Goal: Task Accomplishment & Management: Manage account settings

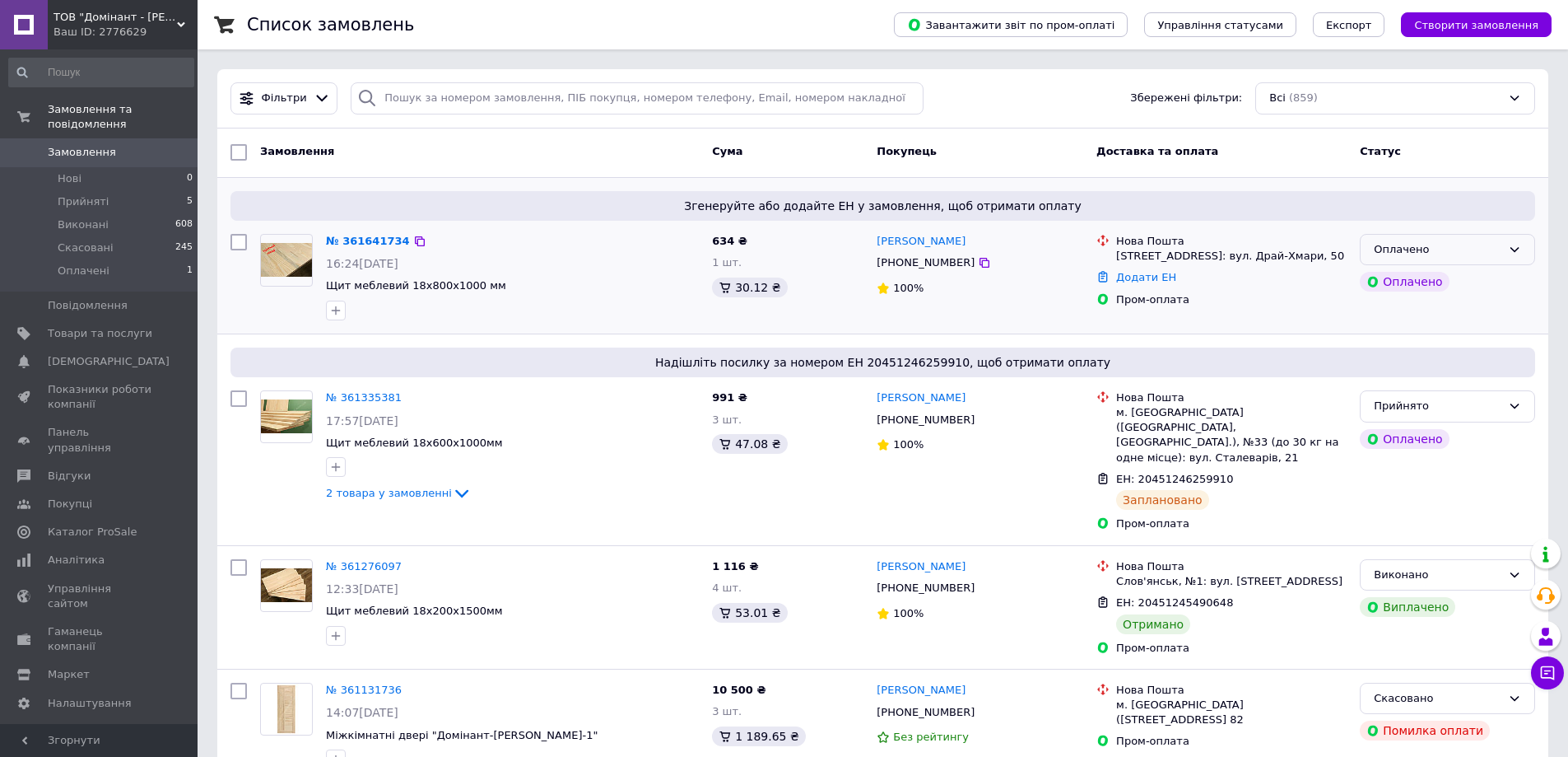
click at [1463, 243] on div "Оплачено" at bounding box center [1438, 250] width 128 height 18
click at [1402, 281] on li "Прийнято" at bounding box center [1448, 283] width 174 height 31
drag, startPoint x: 977, startPoint y: 264, endPoint x: 877, endPoint y: 244, distance: 102.0
click at [877, 244] on div "[PERSON_NAME] [PHONE_NUMBER] 100%" at bounding box center [980, 277] width 220 height 100
drag, startPoint x: 1134, startPoint y: 271, endPoint x: 1118, endPoint y: 240, distance: 34.9
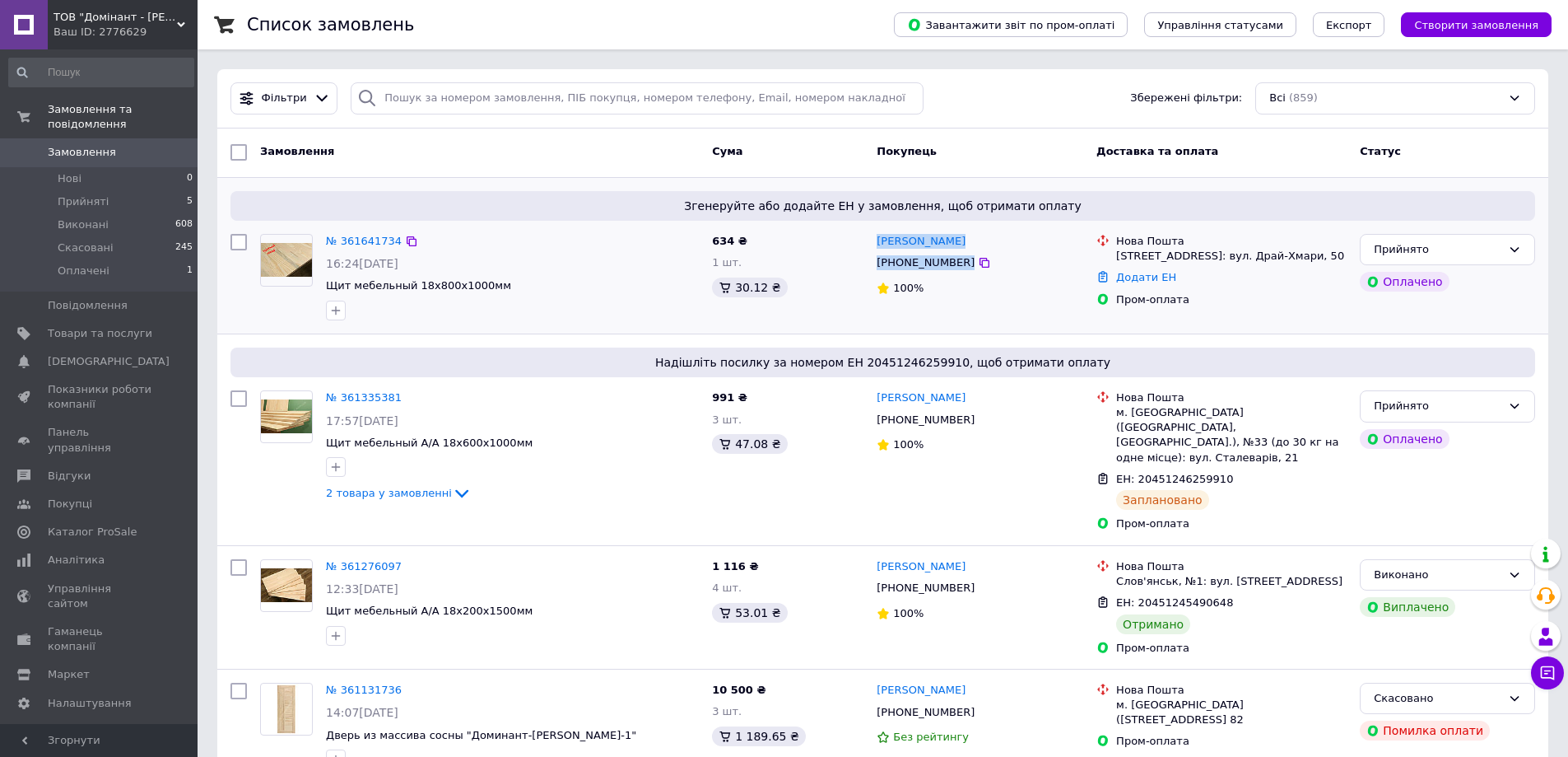
click at [1118, 240] on div "[GEOGRAPHIC_DATA], №1: вул. Драй-Хмари, 50" at bounding box center [1232, 249] width 237 height 30
copy div "[GEOGRAPHIC_DATA], №1: вул. Драй-Хмари, 50"
click at [1143, 284] on link "Додати ЕН" at bounding box center [1146, 276] width 60 height 12
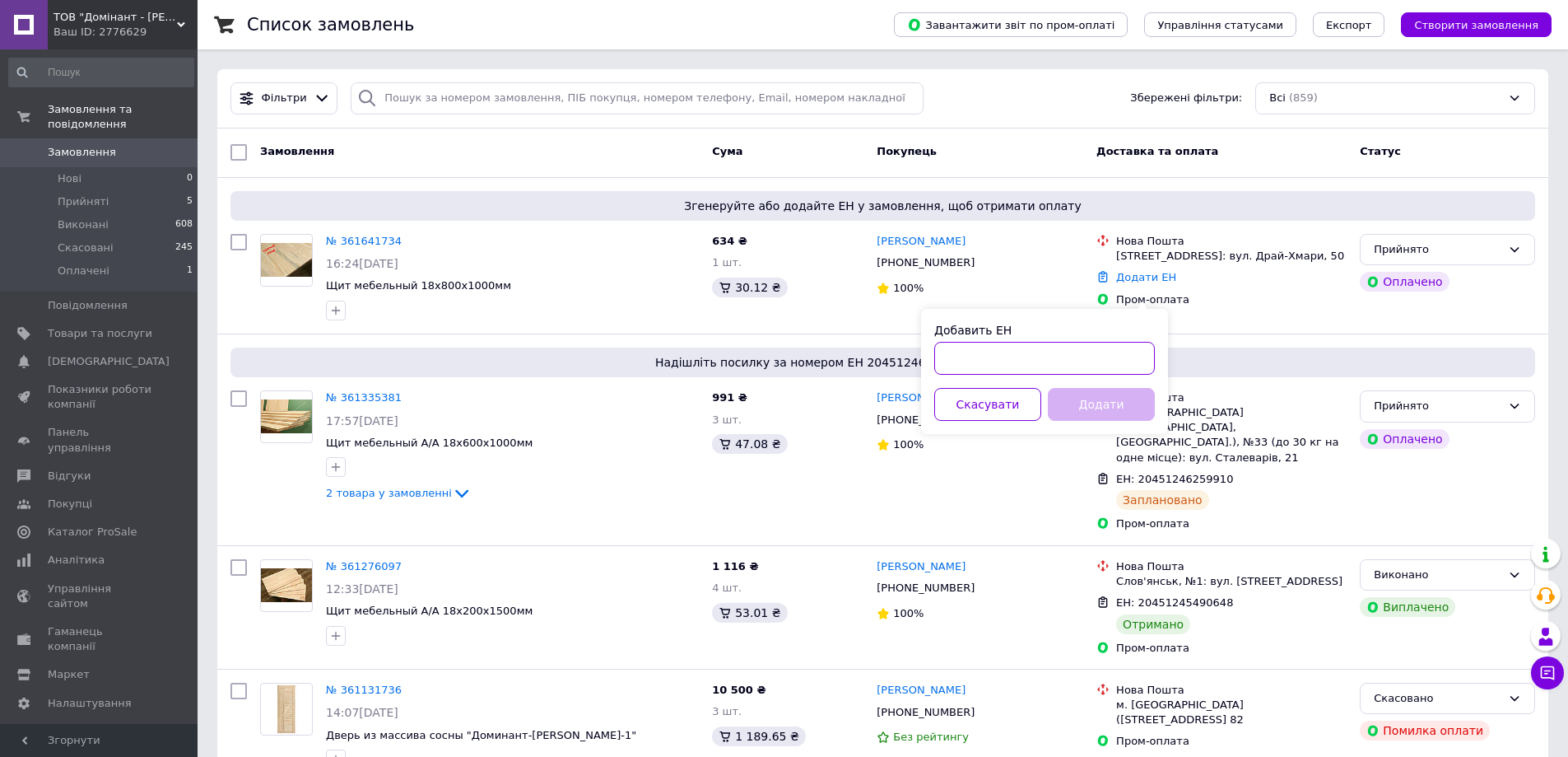
click at [1131, 347] on input "Добавить ЕН" at bounding box center [1044, 359] width 221 height 33
paste input "20451247409587"
type input "20451247409587"
click at [1117, 409] on button "Додати" at bounding box center [1101, 405] width 107 height 33
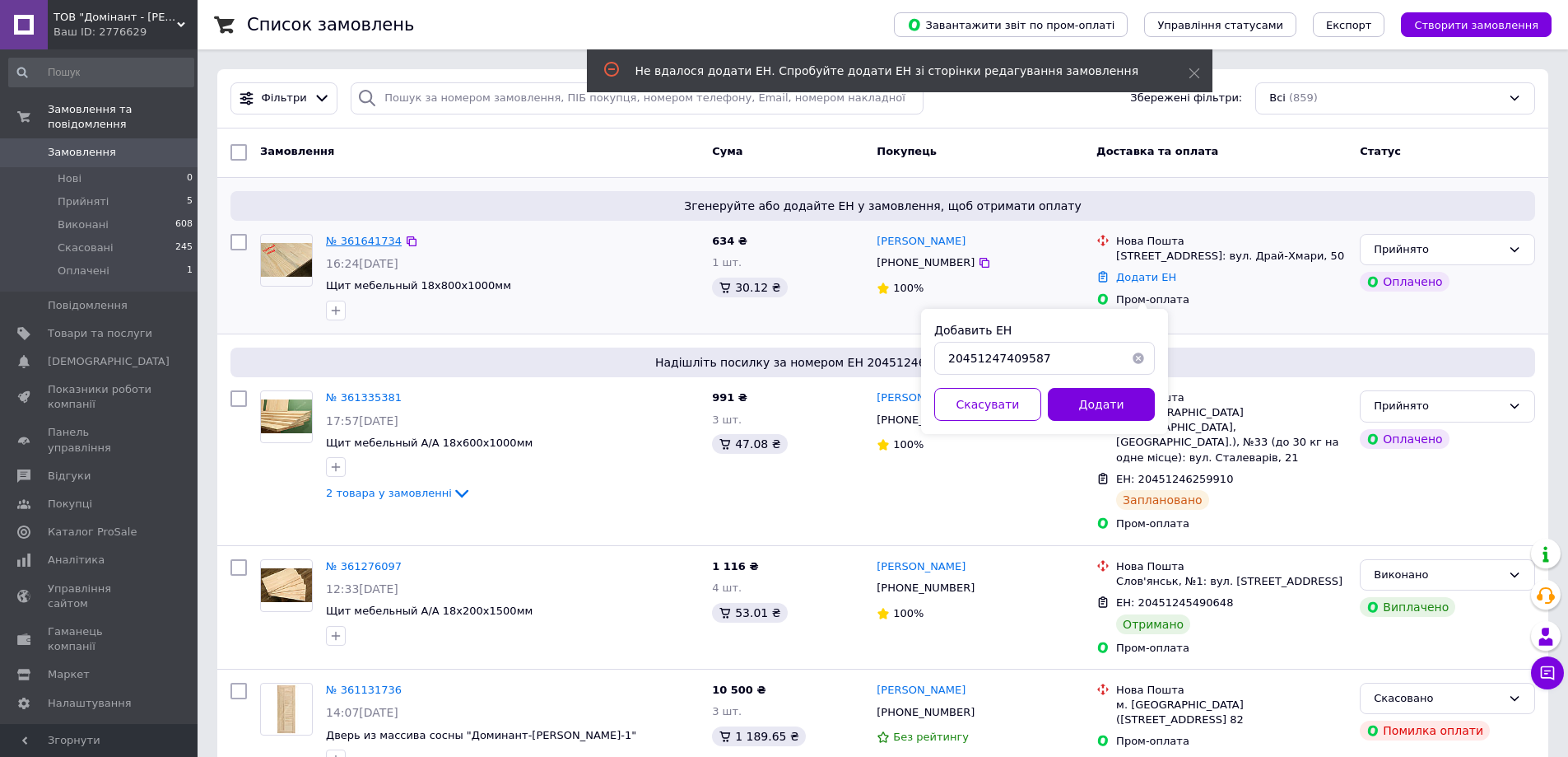
click at [360, 236] on link "№ 361641734" at bounding box center [364, 240] width 76 height 12
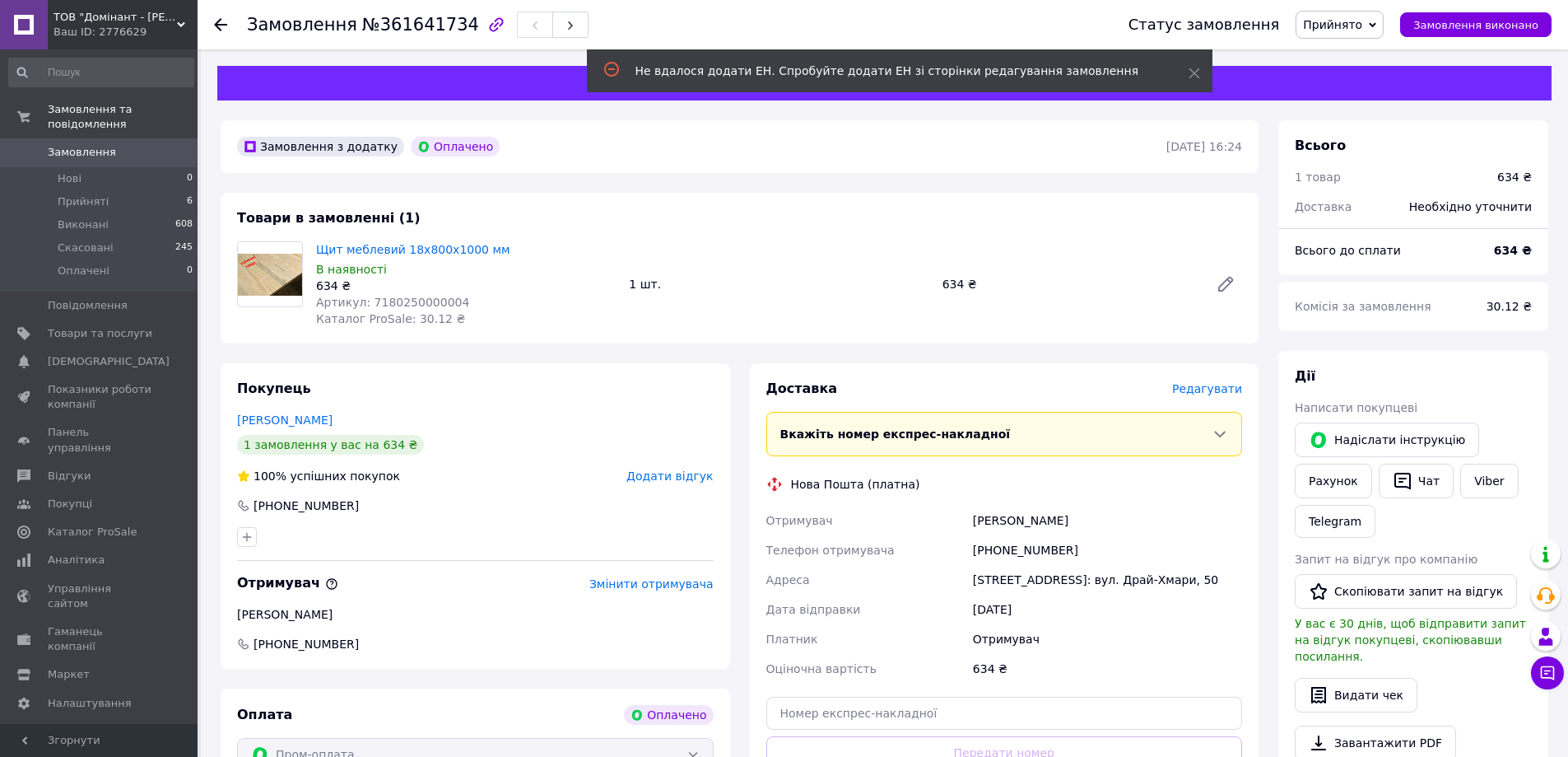
click at [992, 520] on div "[PERSON_NAME]" at bounding box center [1108, 520] width 275 height 30
copy div "[PERSON_NAME]"
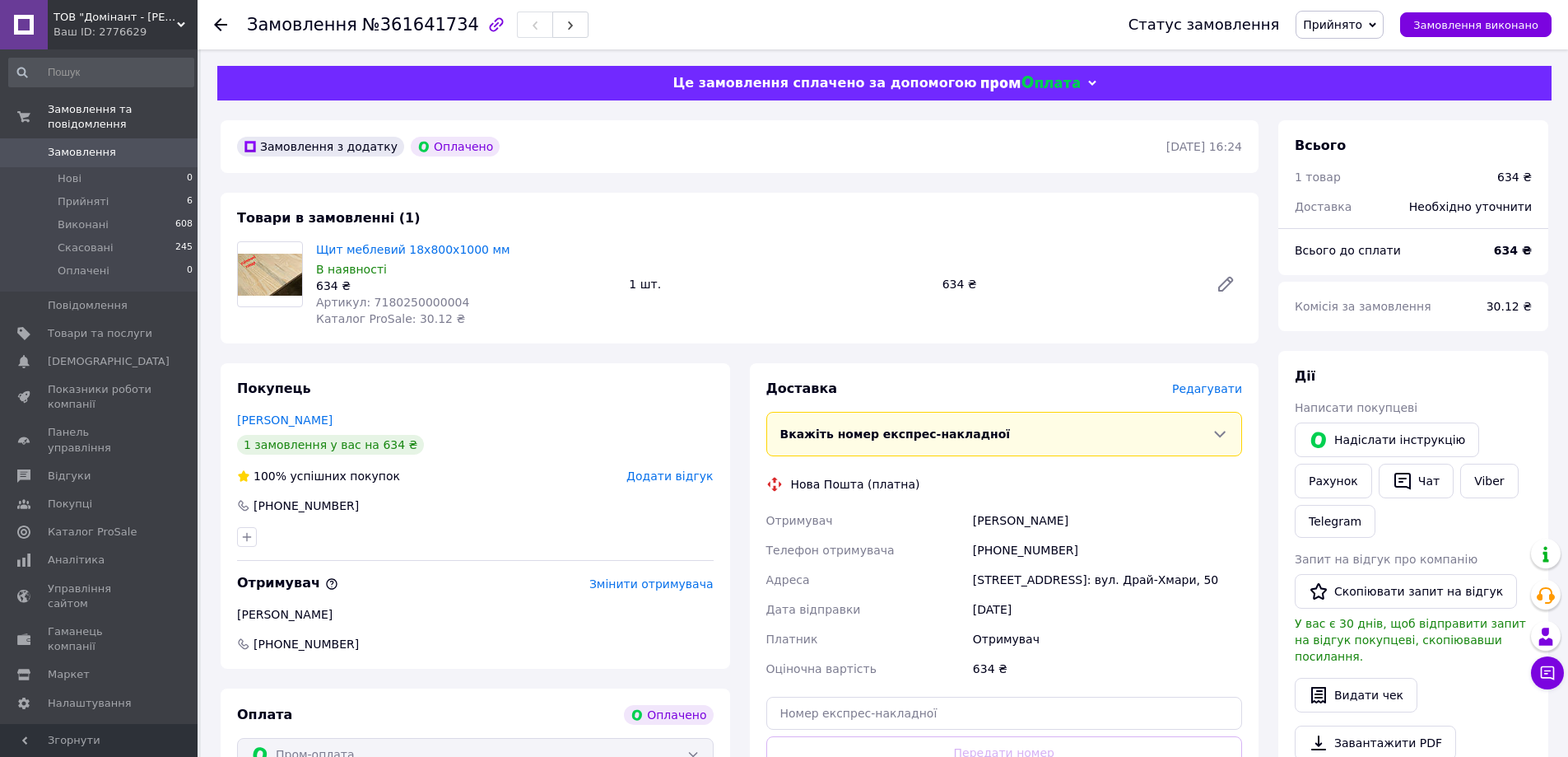
click at [1068, 544] on div "[PHONE_NUMBER]" at bounding box center [1108, 550] width 275 height 30
drag, startPoint x: 1068, startPoint y: 547, endPoint x: 991, endPoint y: 546, distance: 77.0
click at [991, 546] on div "[PHONE_NUMBER]" at bounding box center [1108, 550] width 275 height 30
copy div "0961706034"
click at [1017, 513] on div "[PERSON_NAME]" at bounding box center [1108, 520] width 275 height 30
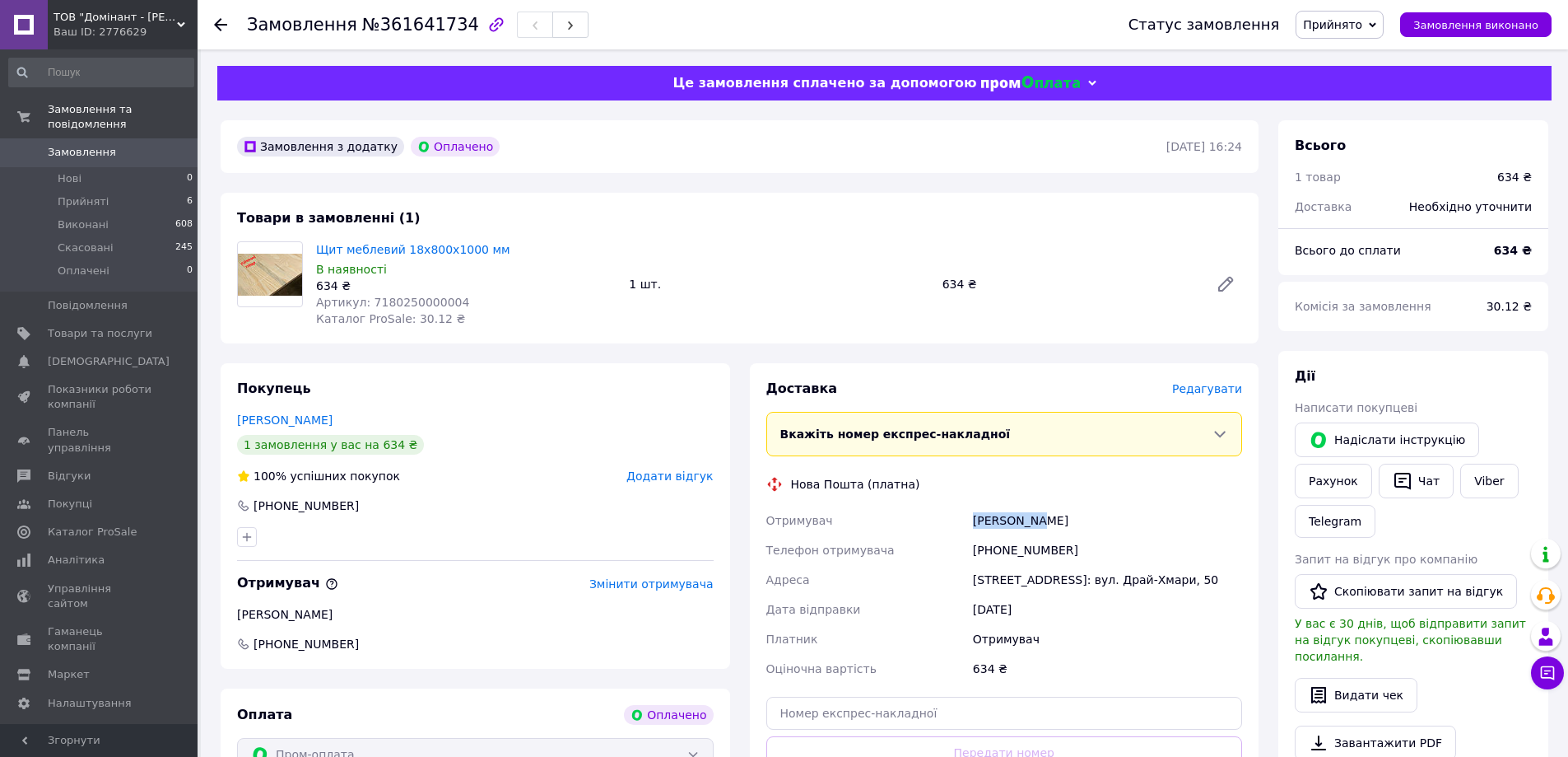
click at [1017, 513] on div "[PERSON_NAME]" at bounding box center [1108, 520] width 275 height 30
copy div "[PERSON_NAME]"
click at [1062, 522] on div "[PERSON_NAME]" at bounding box center [1108, 520] width 275 height 30
copy div "[PERSON_NAME]"
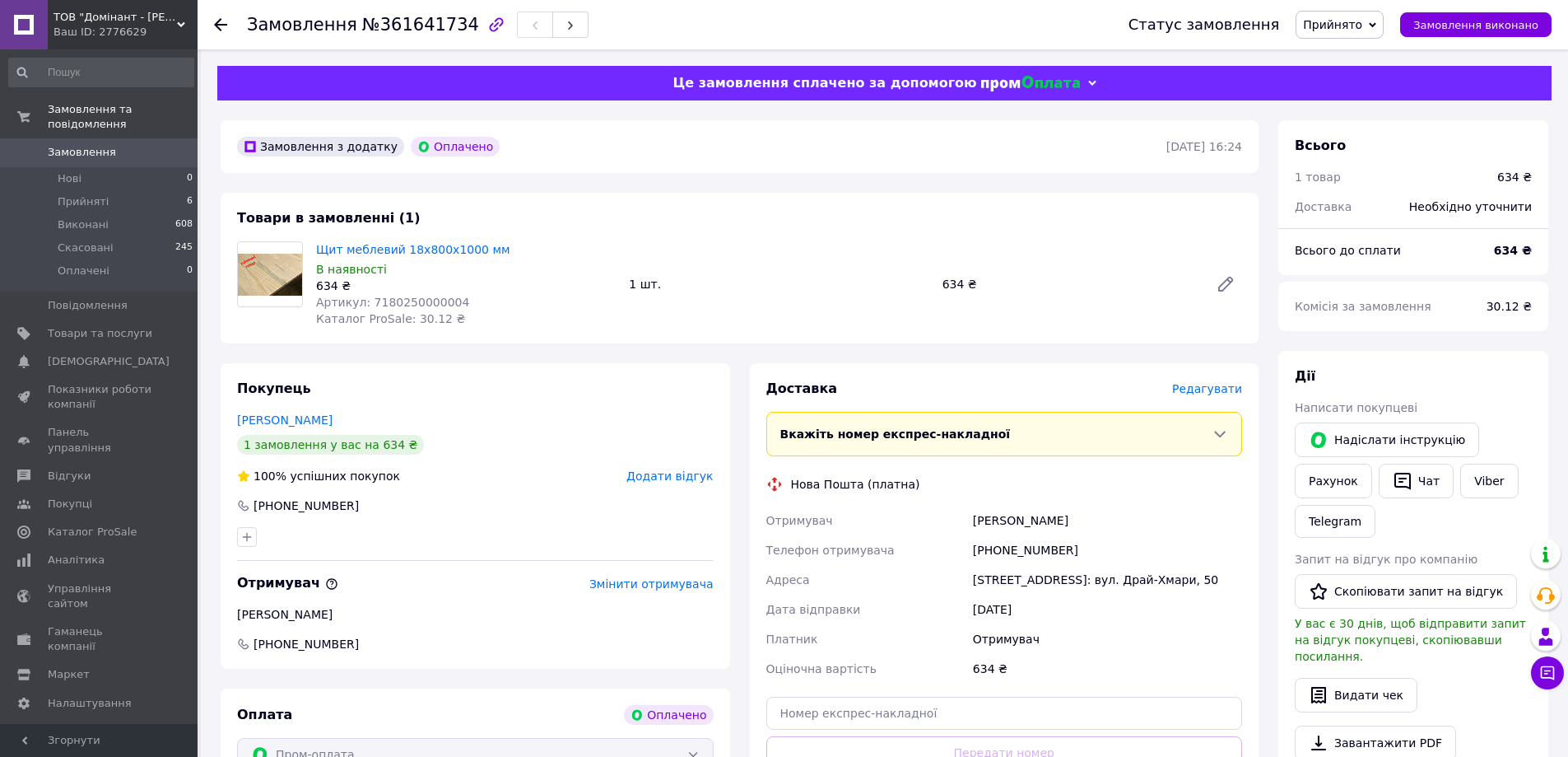
click at [78, 145] on span "Замовлення" at bounding box center [82, 153] width 68 height 15
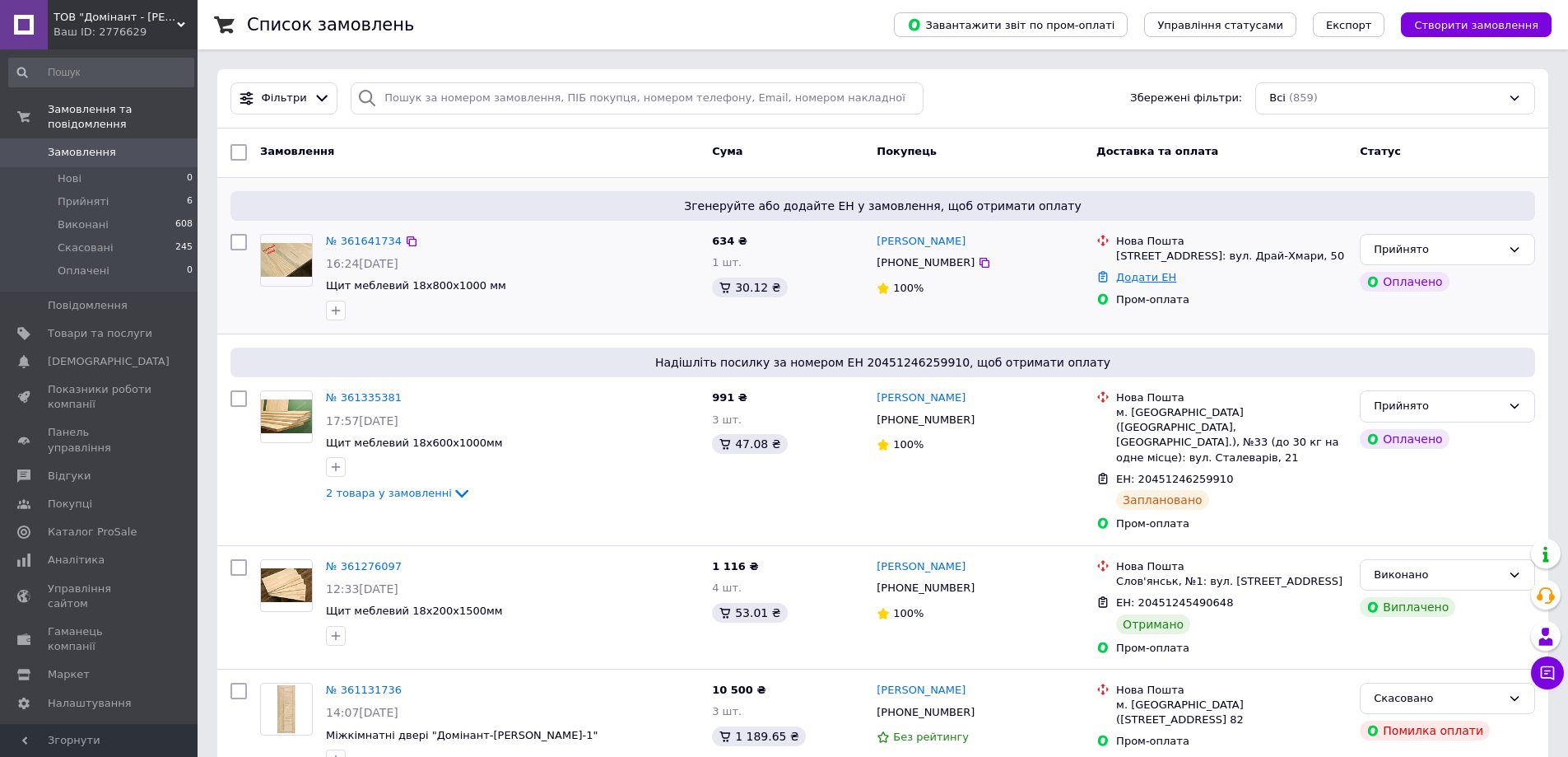
click at [1149, 284] on link "Додати ЕН" at bounding box center [1146, 276] width 60 height 12
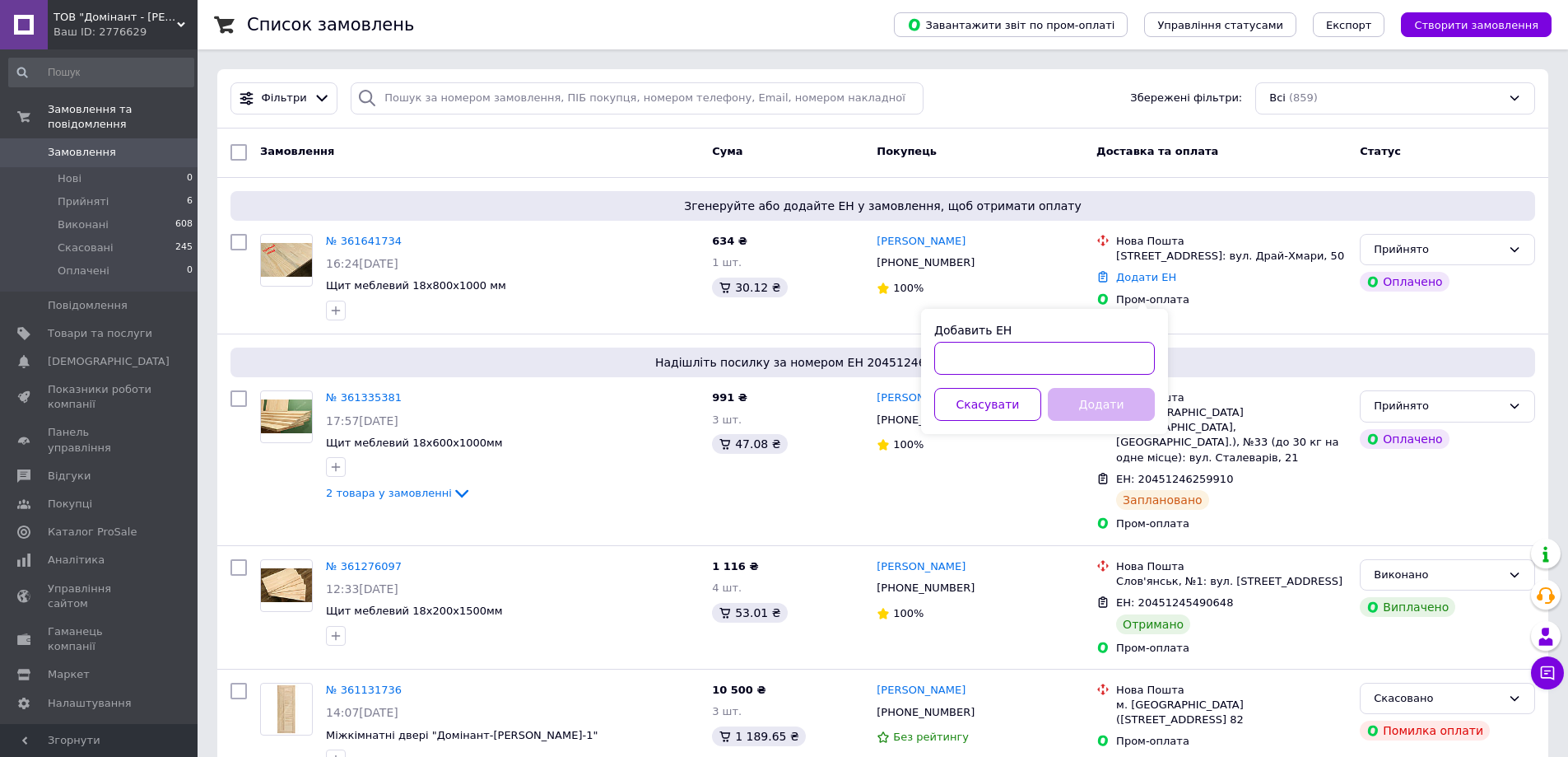
click at [1120, 356] on input "Добавить ЕН" at bounding box center [1044, 359] width 221 height 33
paste input "20451247409587"
type input "20451247409587"
click at [1113, 413] on button "Додати" at bounding box center [1101, 405] width 107 height 33
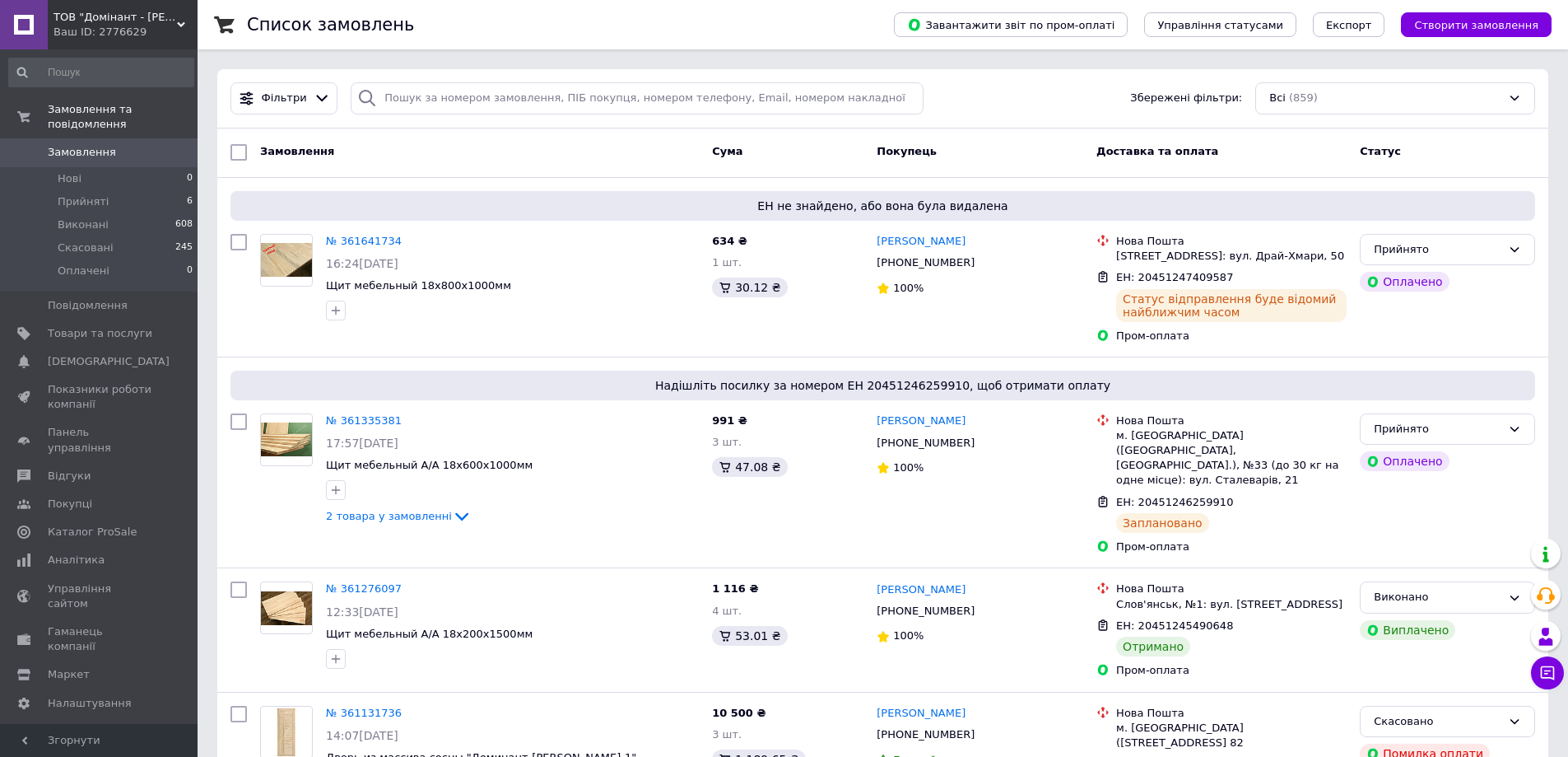
click at [78, 145] on span "Замовлення" at bounding box center [82, 153] width 68 height 15
